Goal: Transaction & Acquisition: Purchase product/service

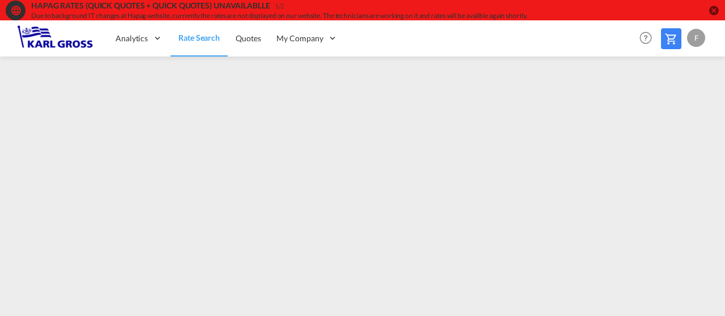
click at [275, 8] on div "1/2" at bounding box center [280, 7] width 10 height 10
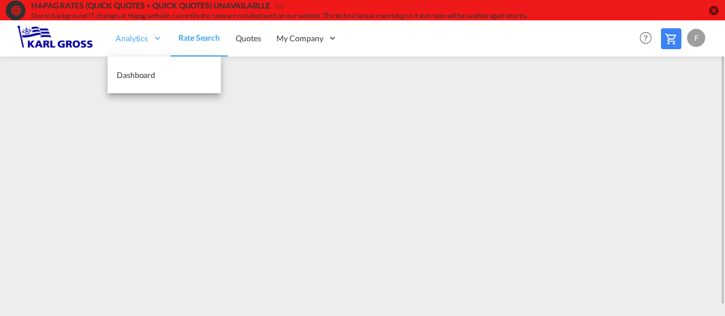
click at [154, 32] on div "Analytics" at bounding box center [139, 38] width 63 height 37
click at [145, 76] on span "Dashboard" at bounding box center [136, 75] width 38 height 10
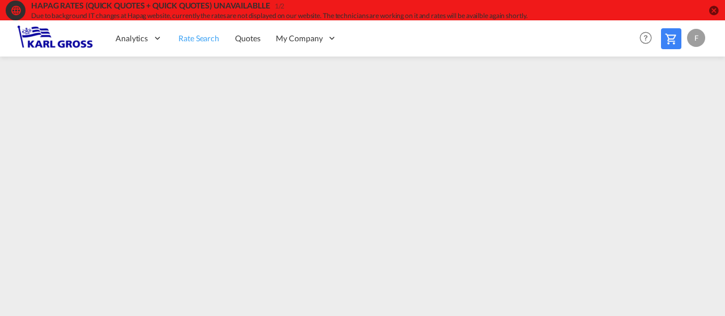
click at [193, 43] on span "Rate Search" at bounding box center [198, 38] width 41 height 11
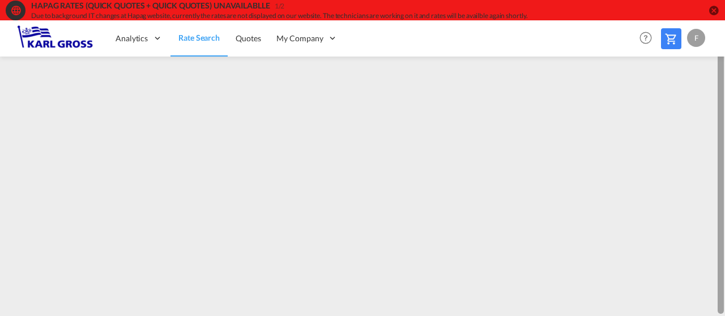
drag, startPoint x: 722, startPoint y: 94, endPoint x: 720, endPoint y: 161, distance: 66.8
click at [720, 161] on div at bounding box center [720, 175] width 6 height 278
